Goal: Transaction & Acquisition: Purchase product/service

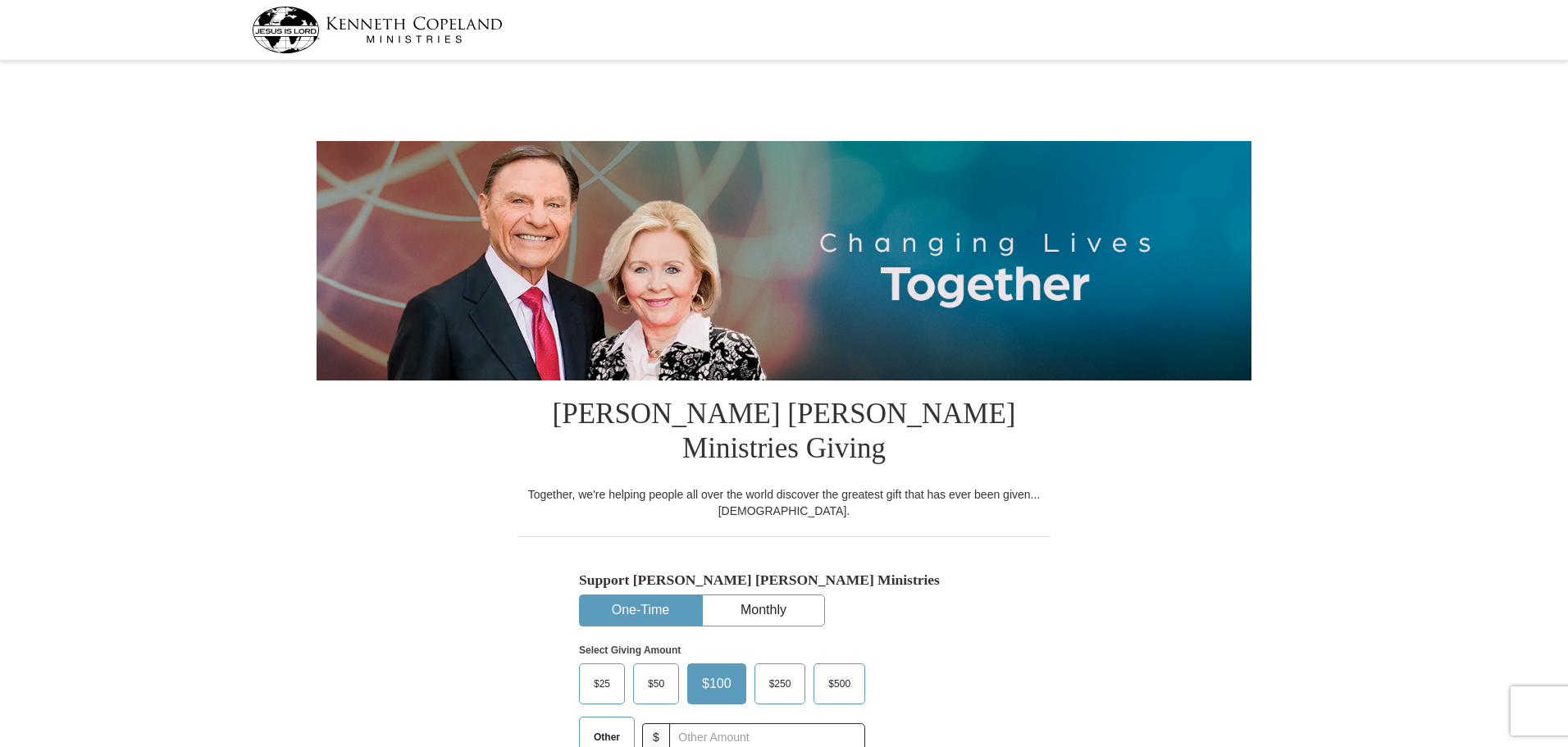
select select "MA"
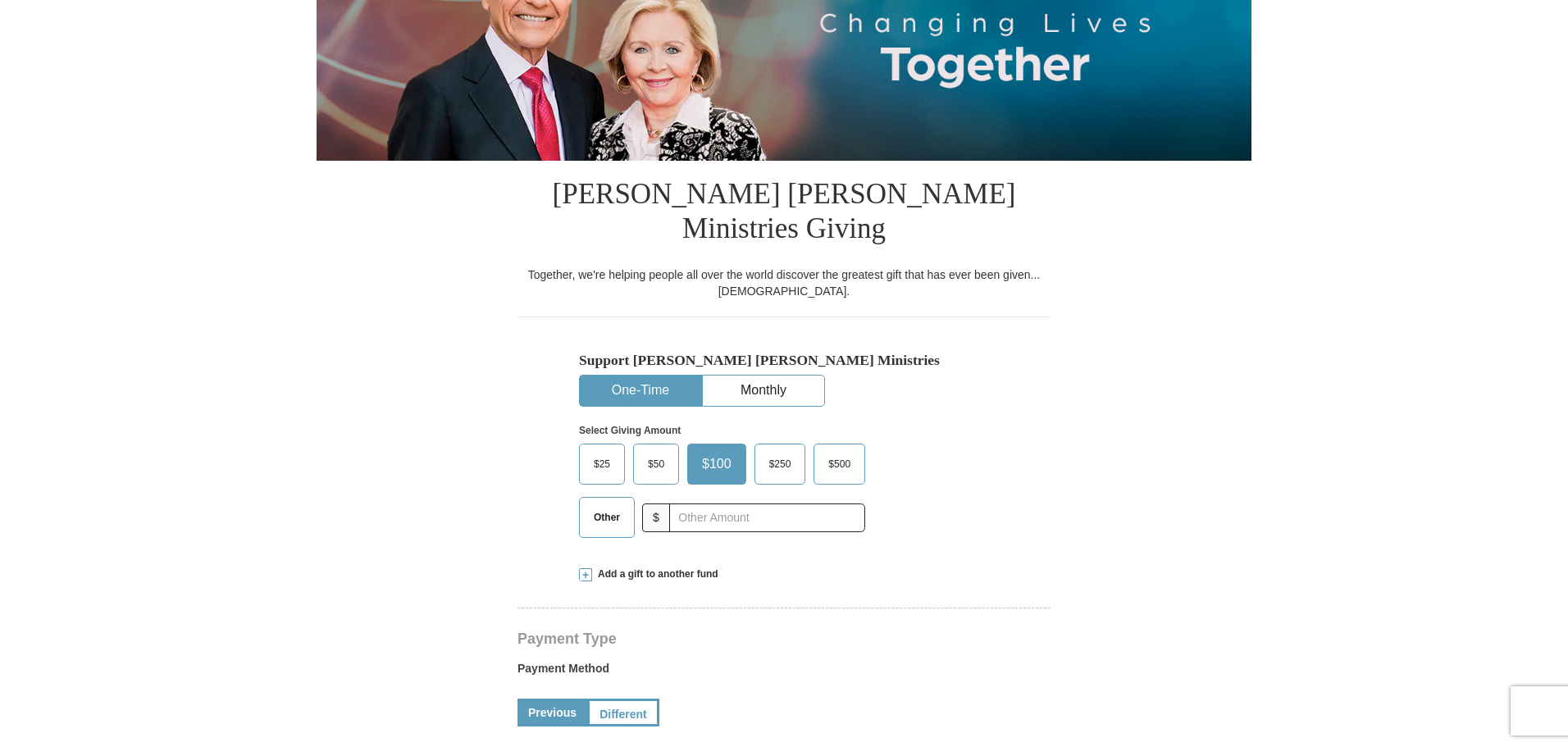
scroll to position [246, 0]
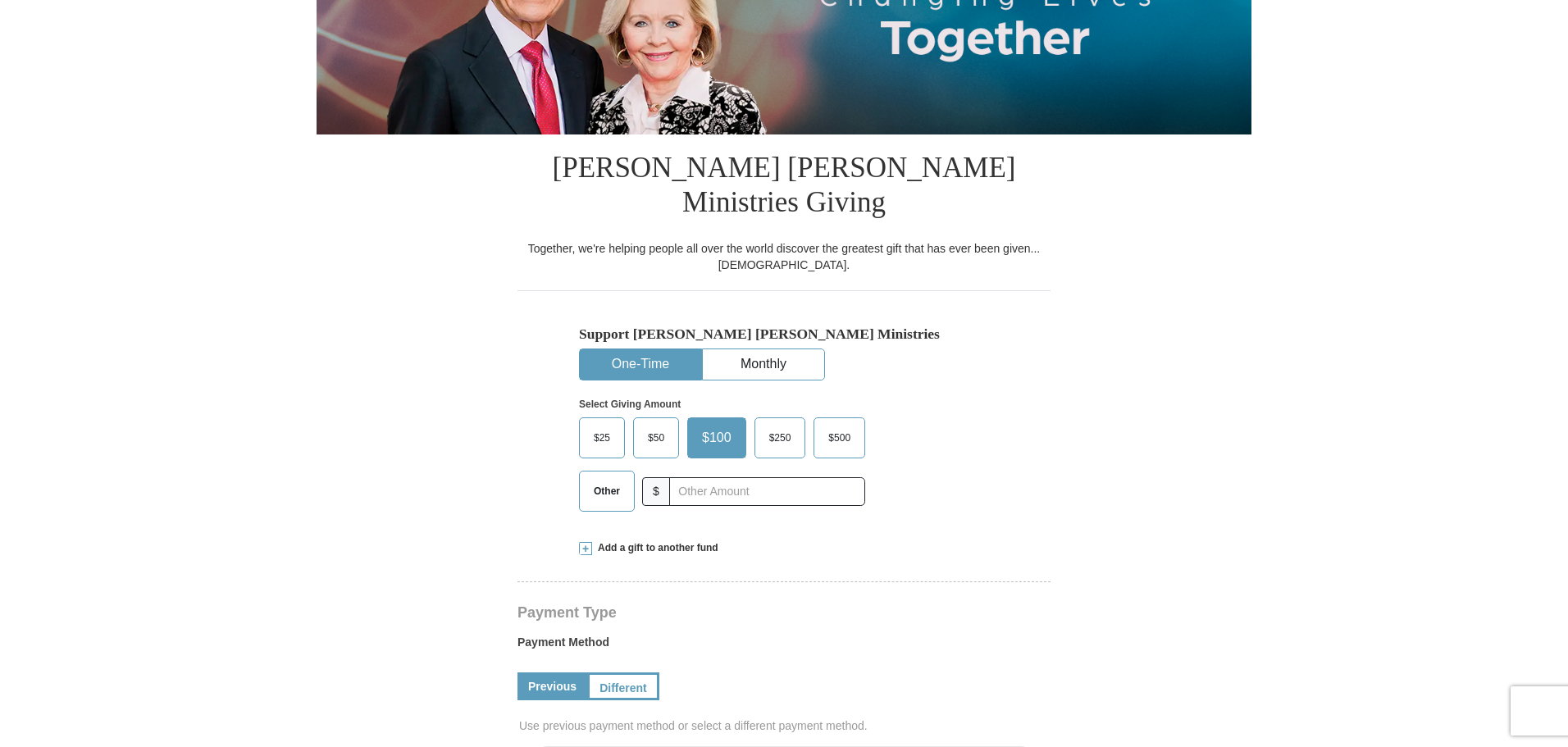
click at [593, 479] on span "Other" at bounding box center [606, 492] width 43 height 25
click at [0, 0] on input "Other" at bounding box center [0, 0] width 0 height 0
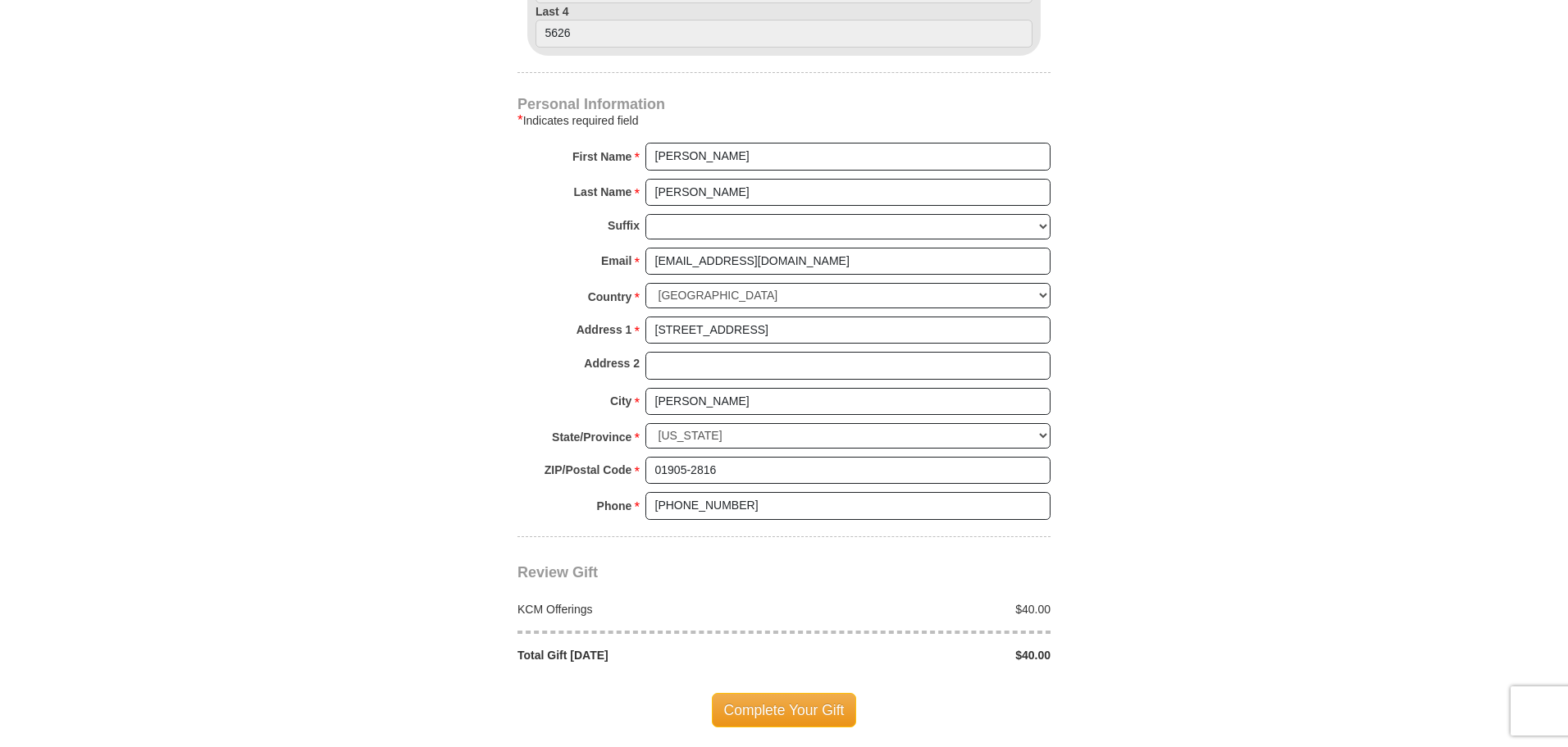
scroll to position [1149, 0]
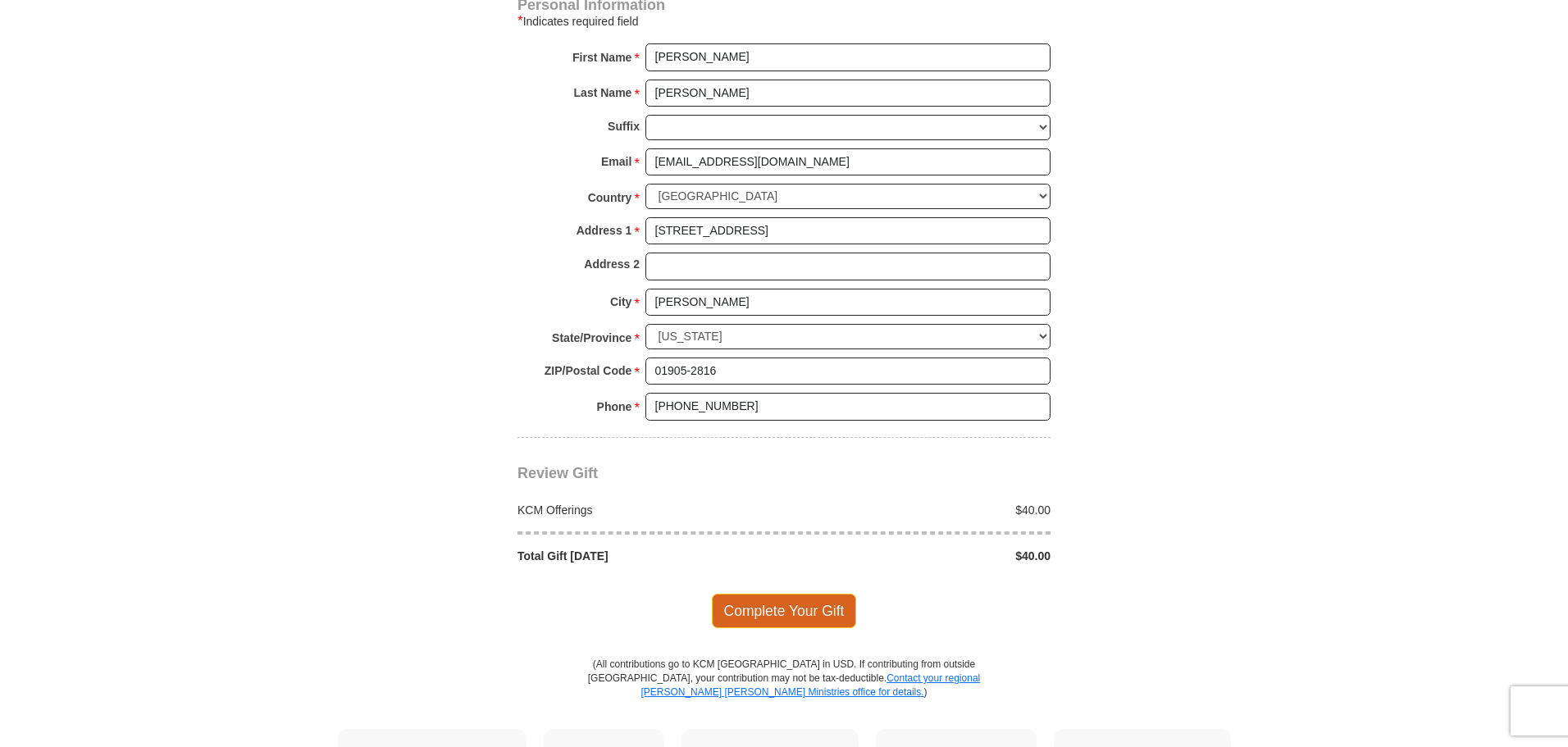
type input "40"
click at [791, 594] on span "Complete Your Gift" at bounding box center [784, 611] width 146 height 34
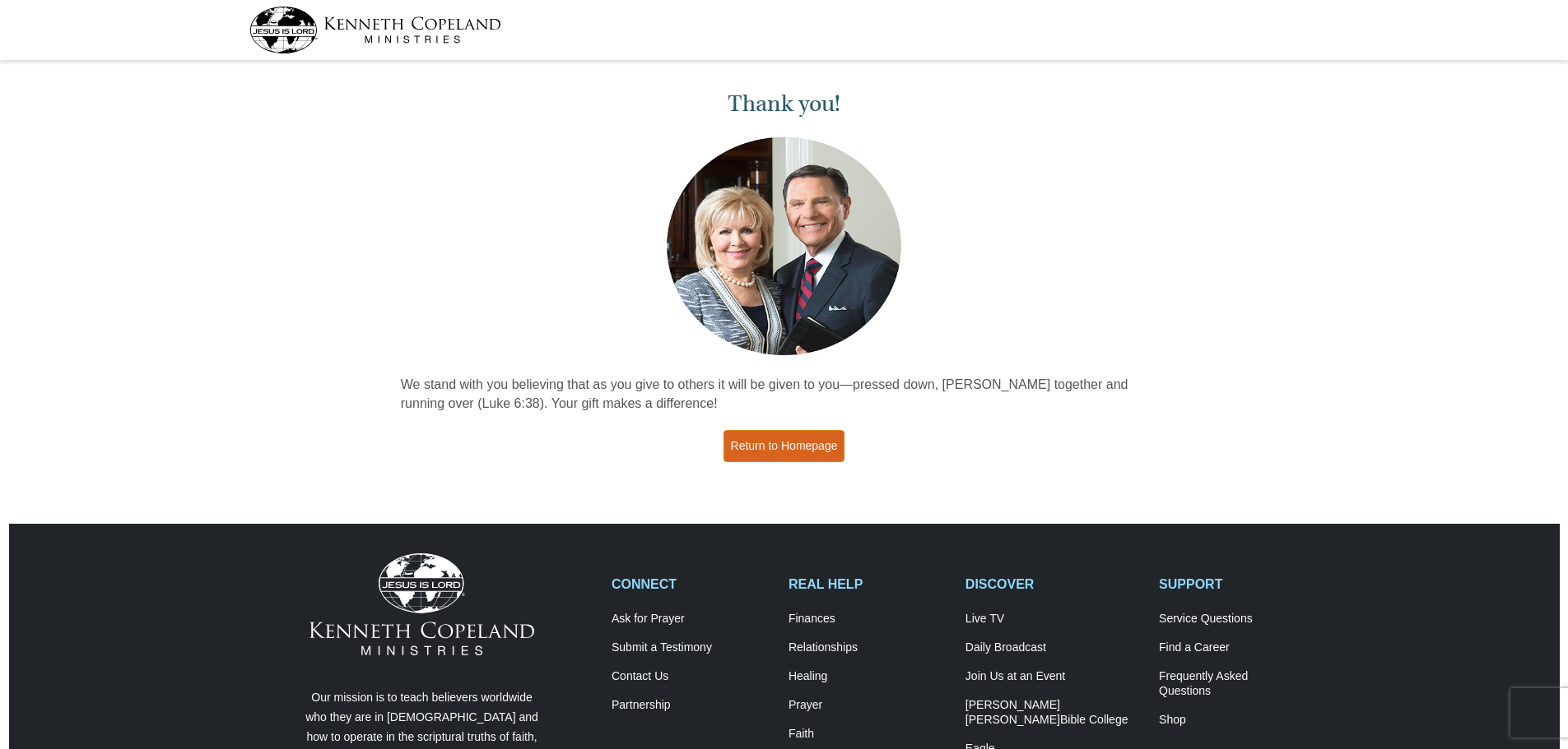
click at [818, 436] on link "Return to Homepage" at bounding box center [784, 447] width 121 height 32
